Goal: Task Accomplishment & Management: Manage account settings

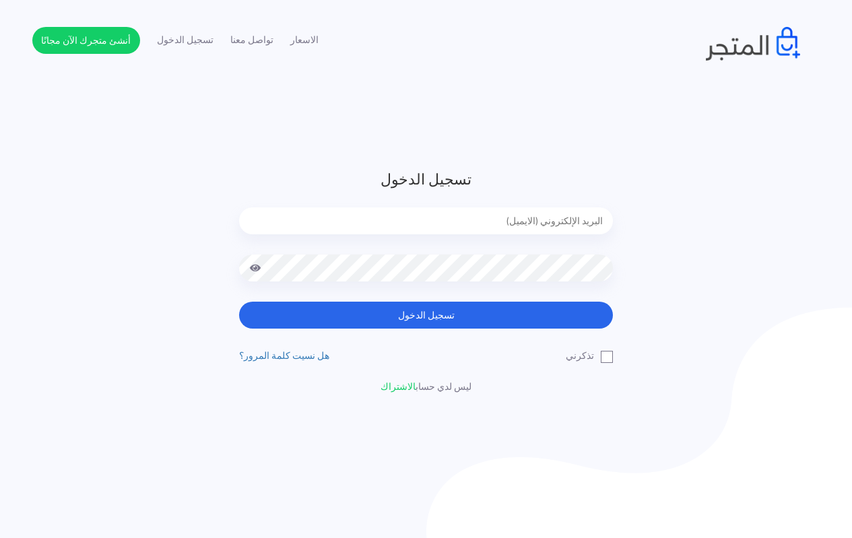
click at [478, 220] on input "email" at bounding box center [426, 221] width 374 height 27
type input "techtonic4solutions@gmail.com"
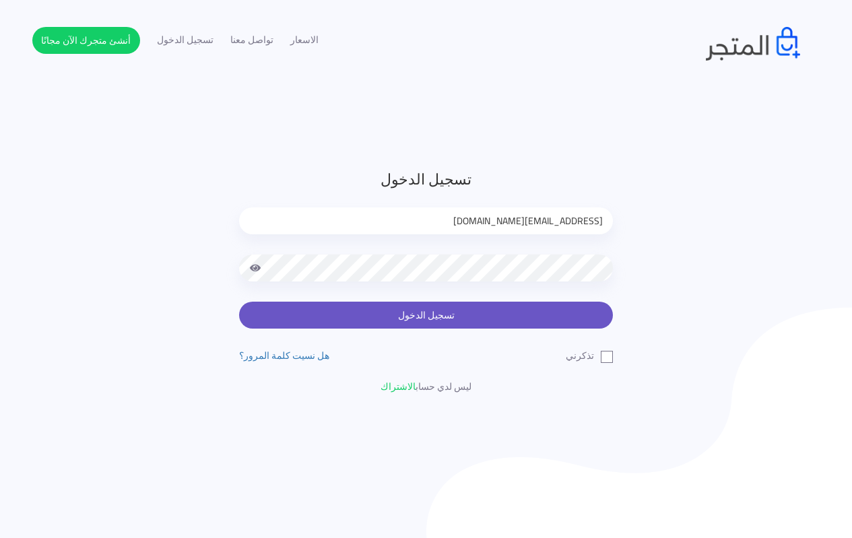
click at [379, 317] on button "تسجيل الدخول" at bounding box center [426, 315] width 374 height 27
